Goal: Transaction & Acquisition: Purchase product/service

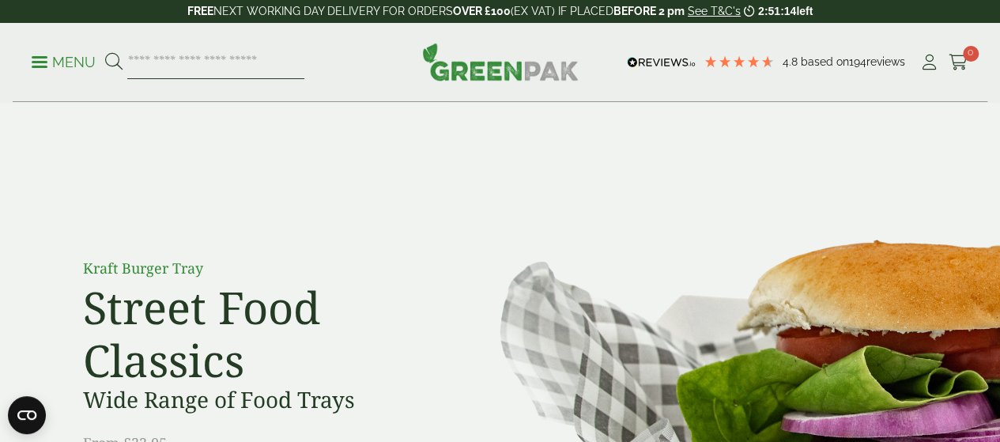
click at [182, 56] on input "search" at bounding box center [215, 62] width 177 height 33
type input "******"
click at [105, 52] on button at bounding box center [113, 62] width 17 height 21
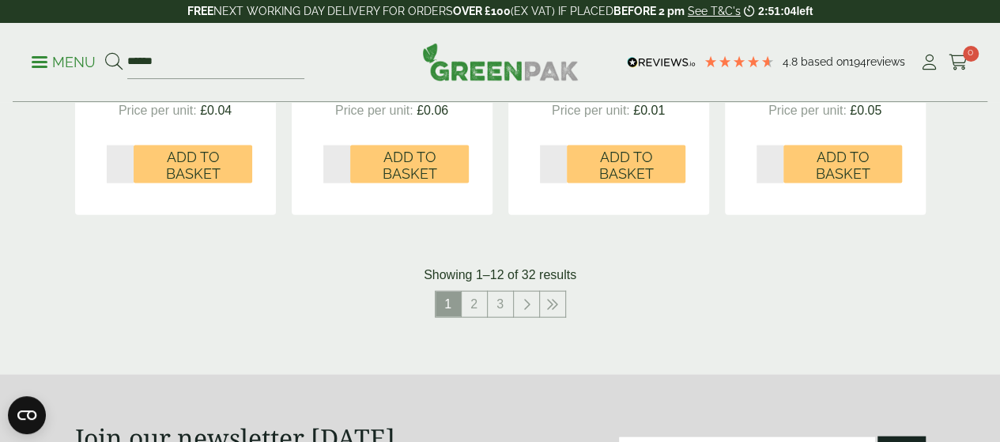
scroll to position [1669, 0]
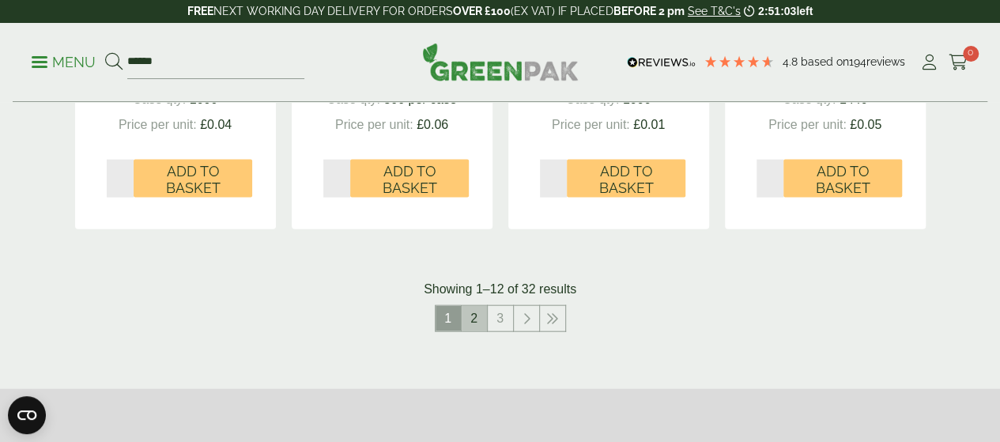
click at [478, 331] on link "2" at bounding box center [474, 318] width 25 height 25
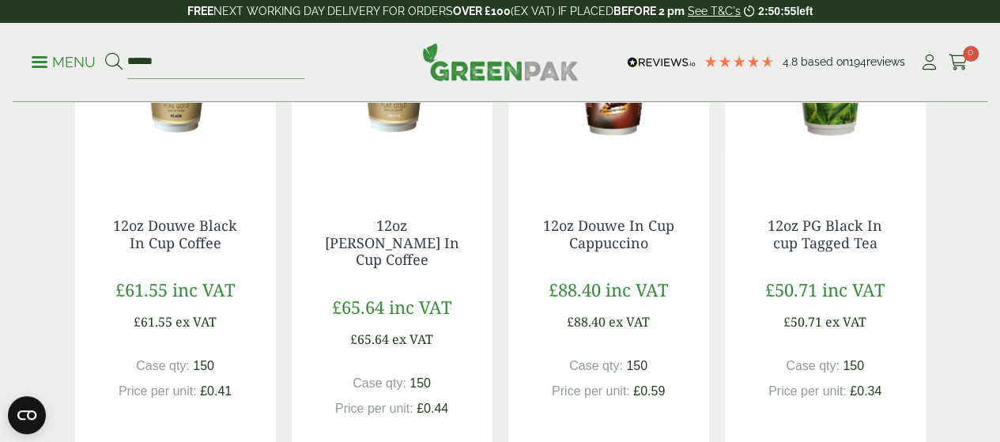
scroll to position [1412, 0]
